Goal: Information Seeking & Learning: Learn about a topic

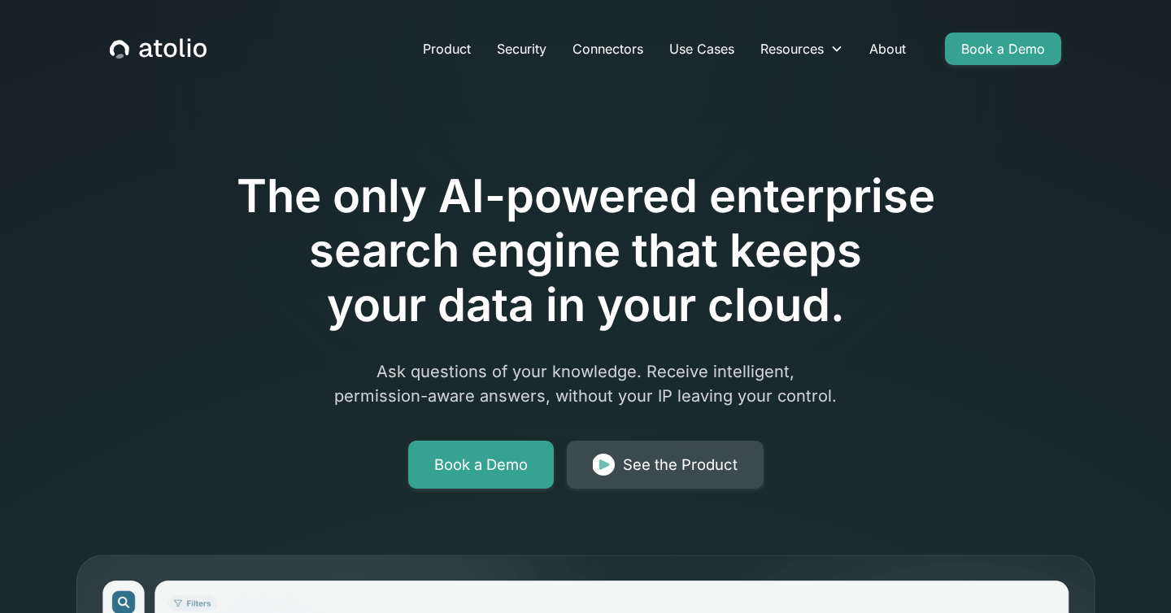
click at [692, 458] on div "See the Product" at bounding box center [680, 465] width 115 height 23
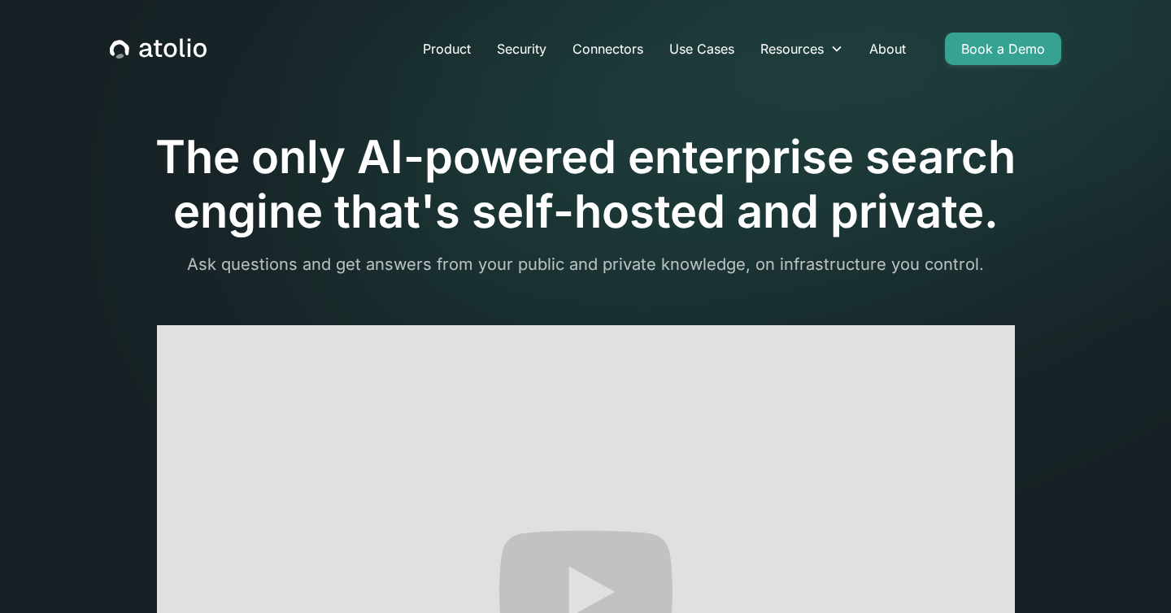
click at [676, 268] on p "Ask questions and get answers from your public and private knowledge, on infras…" at bounding box center [586, 264] width 952 height 24
drag, startPoint x: 676, startPoint y: 268, endPoint x: 617, endPoint y: 270, distance: 59.4
click at [617, 270] on p "Ask questions and get answers from your public and private knowledge, on infras…" at bounding box center [586, 264] width 952 height 24
drag, startPoint x: 617, startPoint y: 270, endPoint x: 719, endPoint y: 270, distance: 102.5
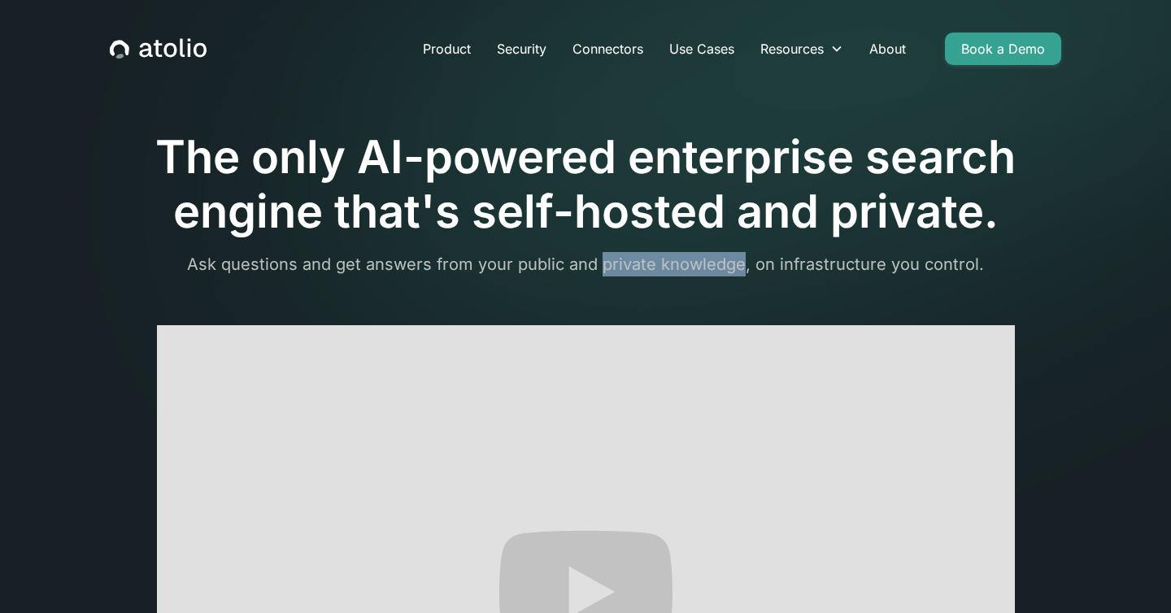
click at [719, 270] on p "Ask questions and get answers from your public and private knowledge, on infras…" at bounding box center [586, 264] width 952 height 24
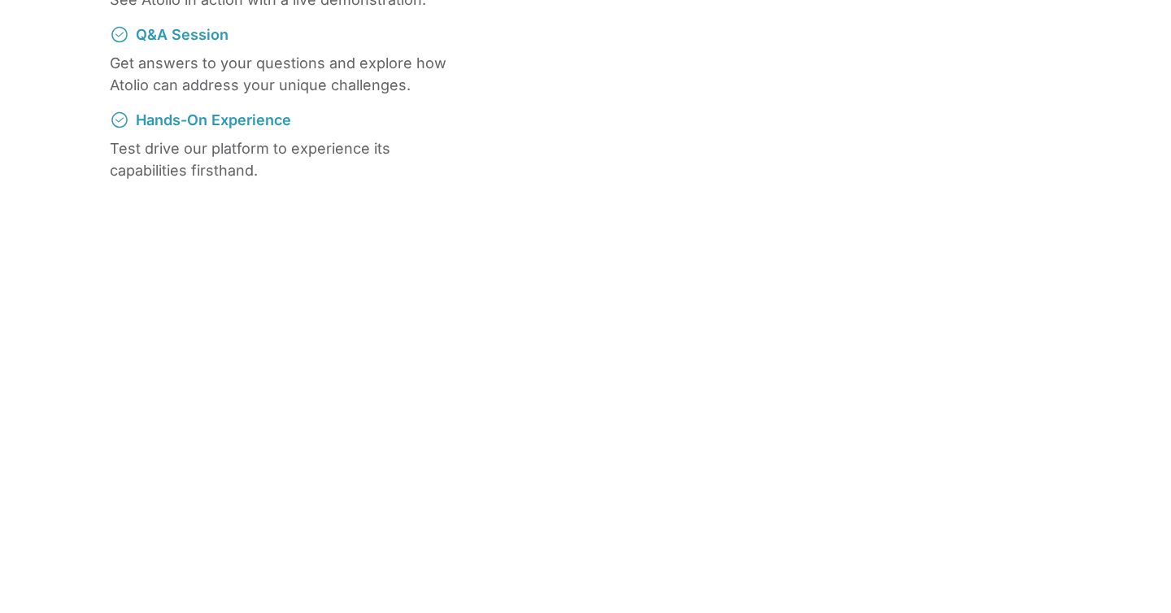
scroll to position [2042, 0]
